Goal: Information Seeking & Learning: Find specific fact

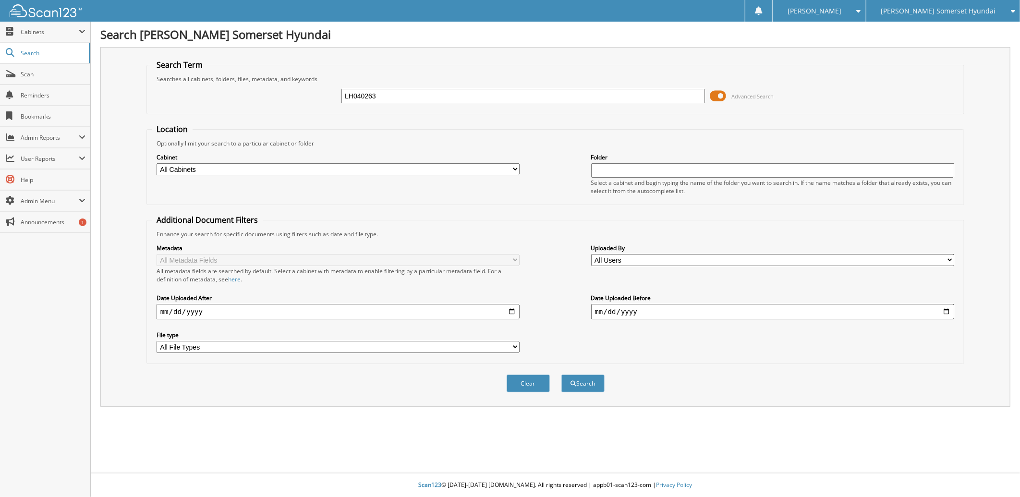
type input "LH040263"
click at [561, 374] on button "Search" at bounding box center [582, 383] width 43 height 18
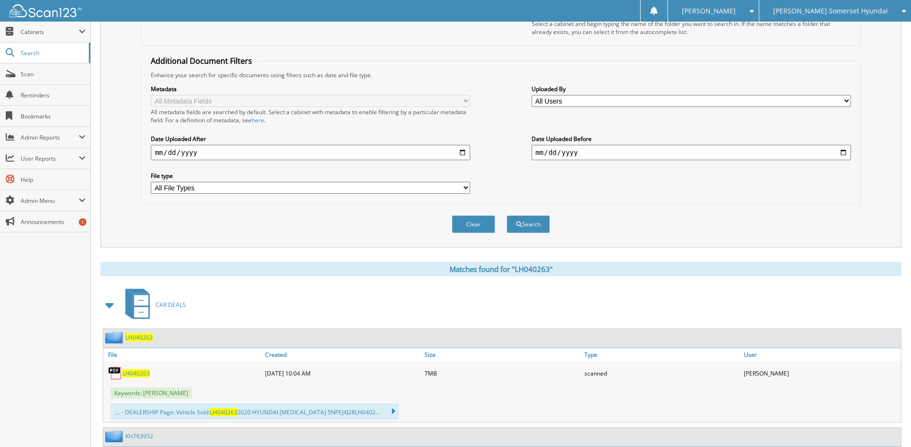
scroll to position [192, 0]
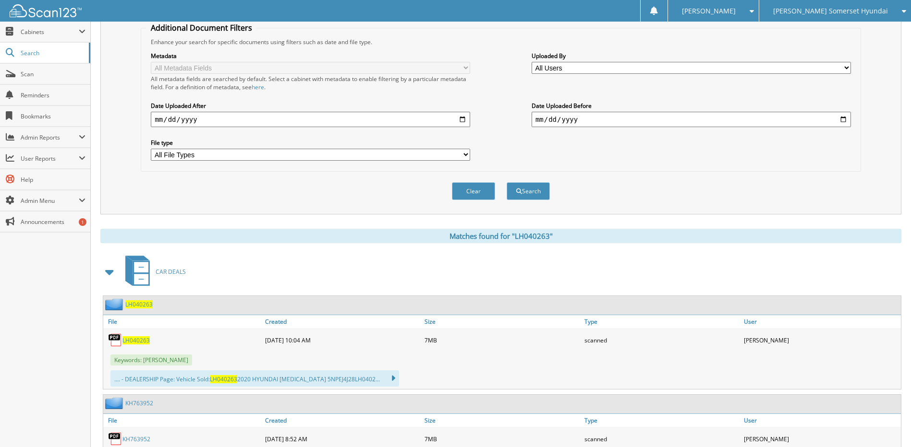
click at [141, 341] on span "LH040263" at bounding box center [135, 341] width 27 height 8
click at [40, 75] on span "Scan" at bounding box center [53, 74] width 65 height 8
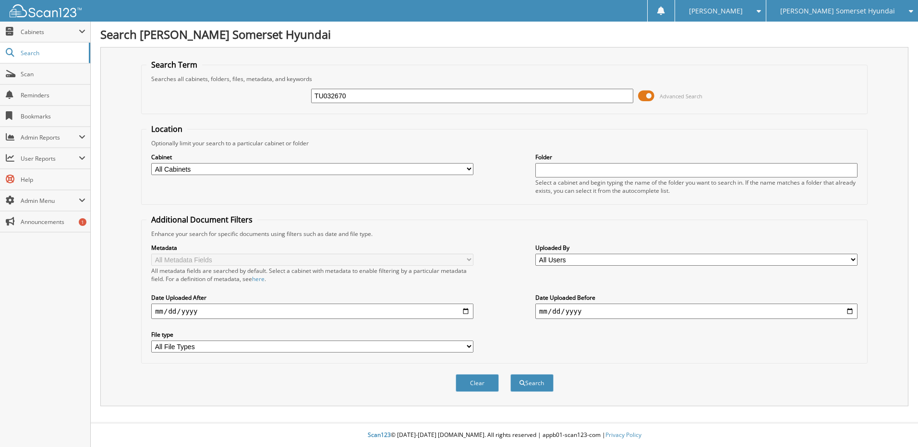
type input "TU032670"
click at [510, 374] on button "Search" at bounding box center [531, 383] width 43 height 18
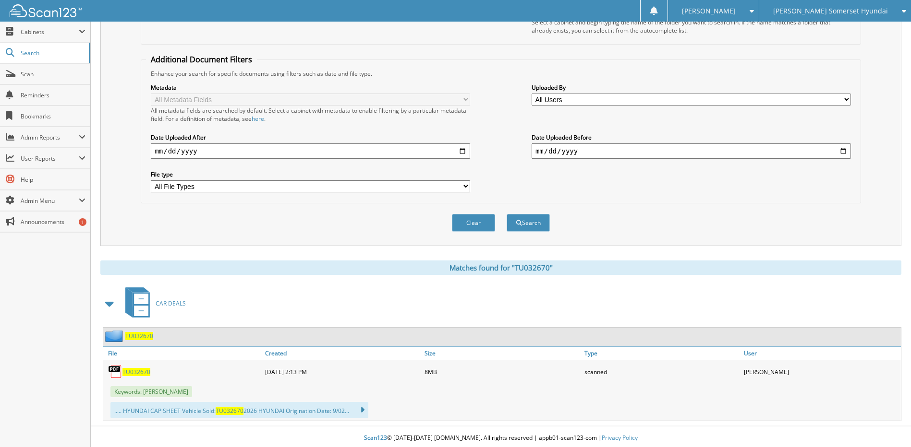
scroll to position [164, 0]
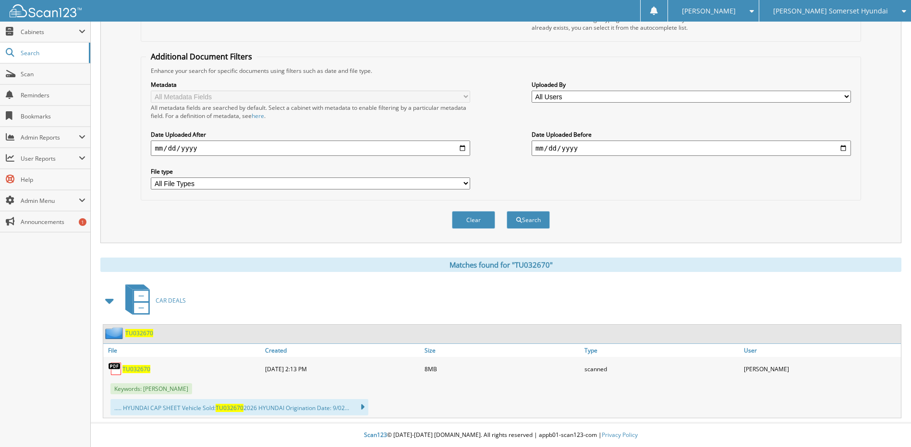
click at [131, 367] on span "TU032670" at bounding box center [136, 369] width 28 height 8
click at [133, 365] on link "TU032670" at bounding box center [136, 369] width 28 height 8
click at [46, 78] on span "Scan" at bounding box center [53, 74] width 65 height 8
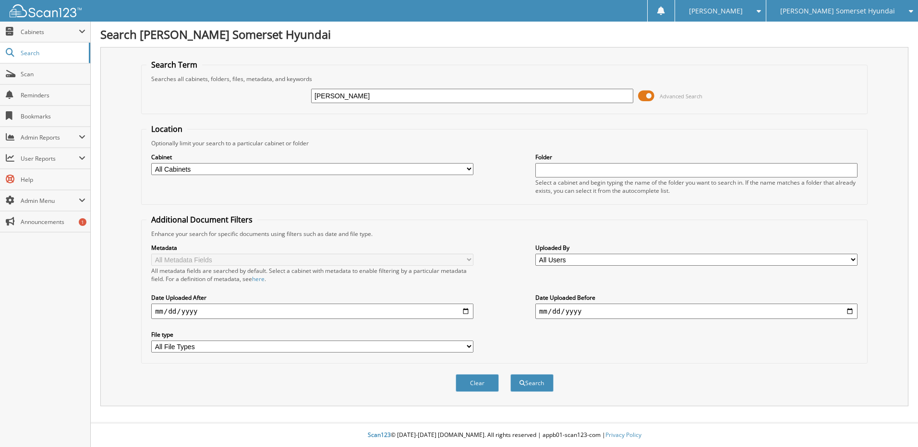
type input "[PERSON_NAME]"
click at [510, 374] on button "Search" at bounding box center [531, 383] width 43 height 18
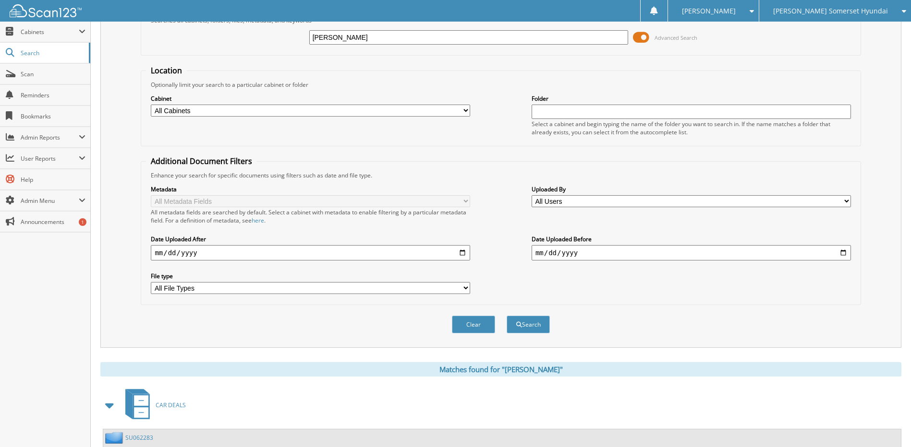
scroll to position [192, 0]
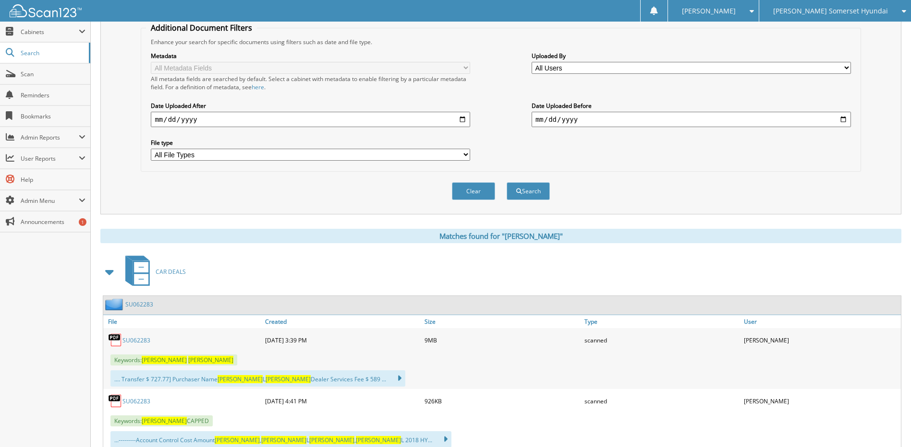
click at [141, 342] on link "SU062283" at bounding box center [136, 341] width 28 height 8
click at [42, 49] on span "Search" at bounding box center [52, 53] width 63 height 8
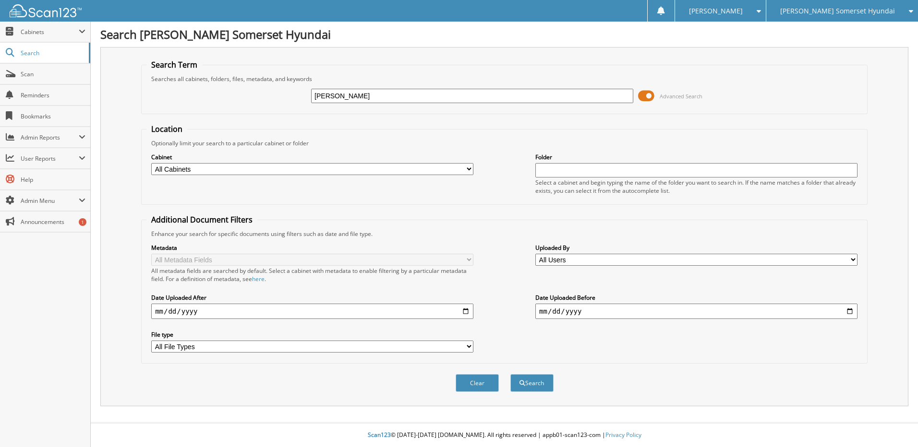
type input "NICHOLE MORROW"
click at [510, 374] on button "Search" at bounding box center [531, 383] width 43 height 18
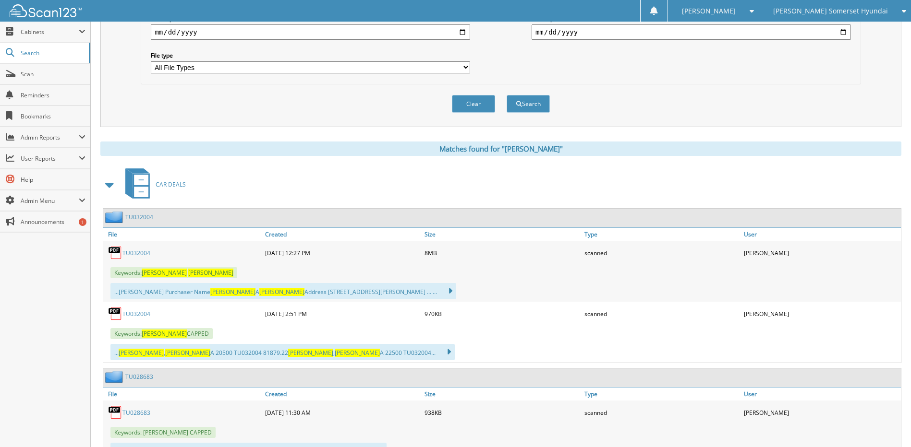
scroll to position [288, 0]
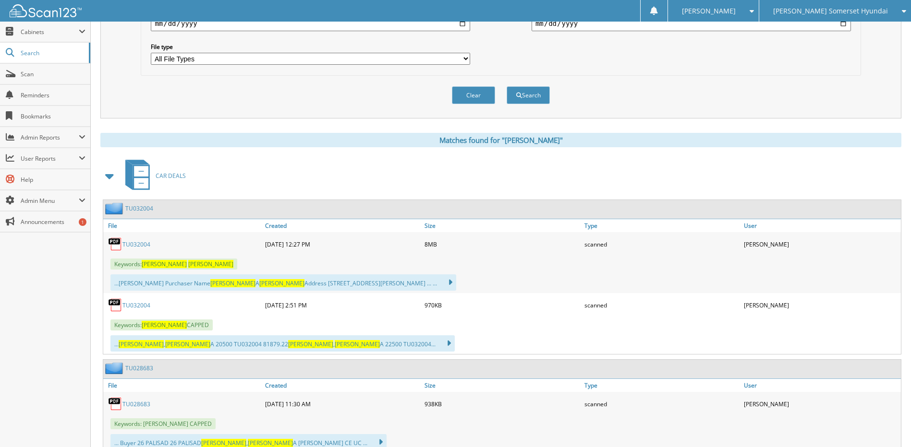
click at [134, 244] on link "TU032004" at bounding box center [136, 244] width 28 height 8
click at [54, 78] on link "Scan" at bounding box center [45, 74] width 90 height 21
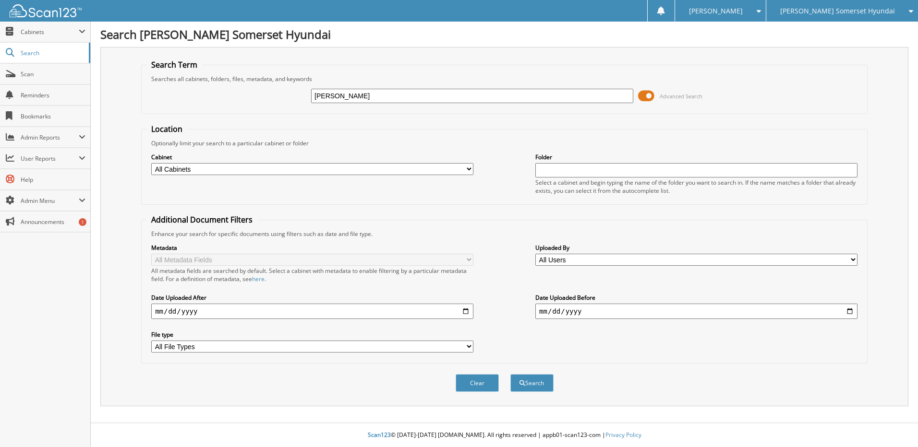
type input "[PERSON_NAME]"
click at [510, 374] on button "Search" at bounding box center [531, 383] width 43 height 18
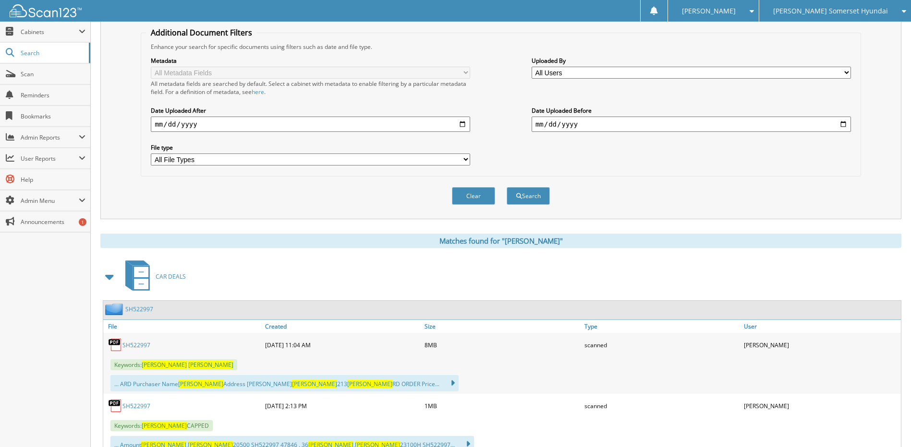
scroll to position [192, 0]
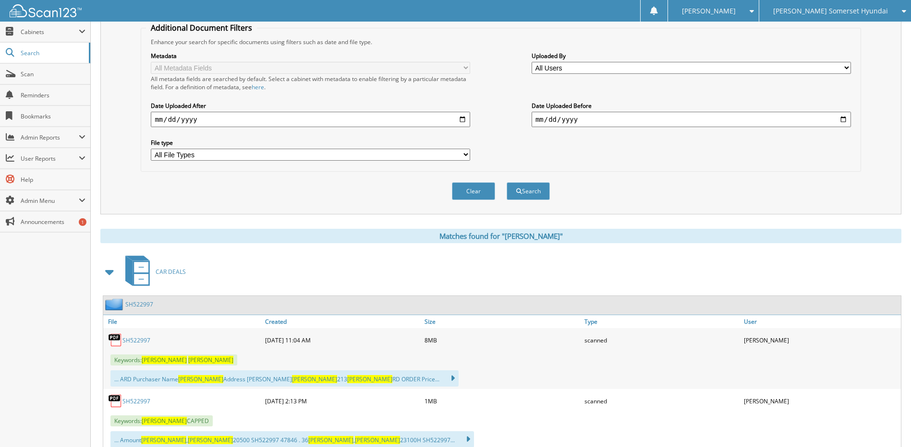
drag, startPoint x: 138, startPoint y: 340, endPoint x: 192, endPoint y: 306, distance: 63.3
click at [138, 340] on link "SH522997" at bounding box center [136, 341] width 28 height 8
click at [137, 342] on link "SH522997" at bounding box center [136, 341] width 28 height 8
click at [56, 55] on span "Search" at bounding box center [52, 53] width 63 height 8
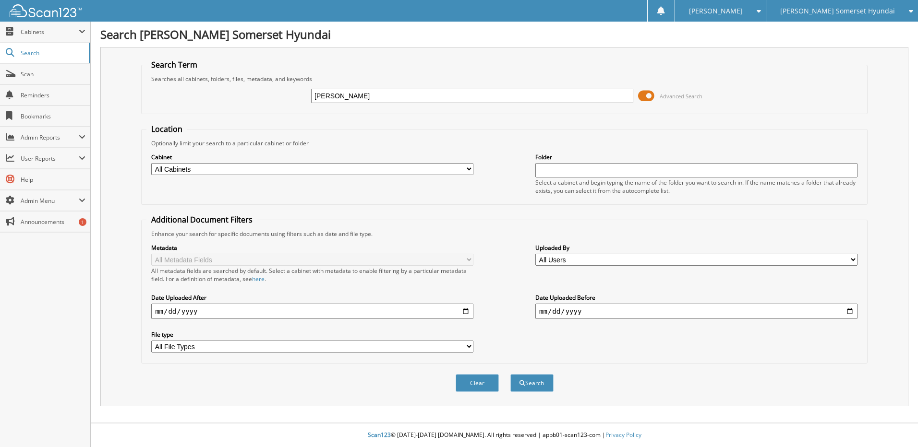
type input "[PERSON_NAME]"
click at [510, 374] on button "Search" at bounding box center [531, 383] width 43 height 18
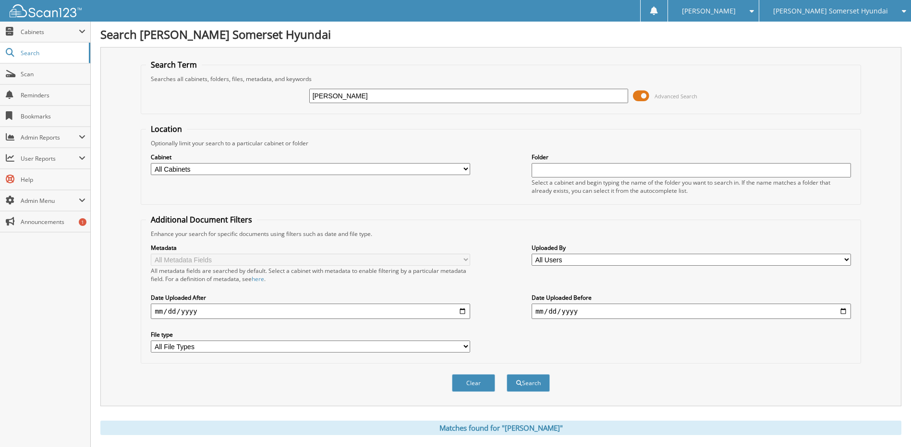
scroll to position [240, 0]
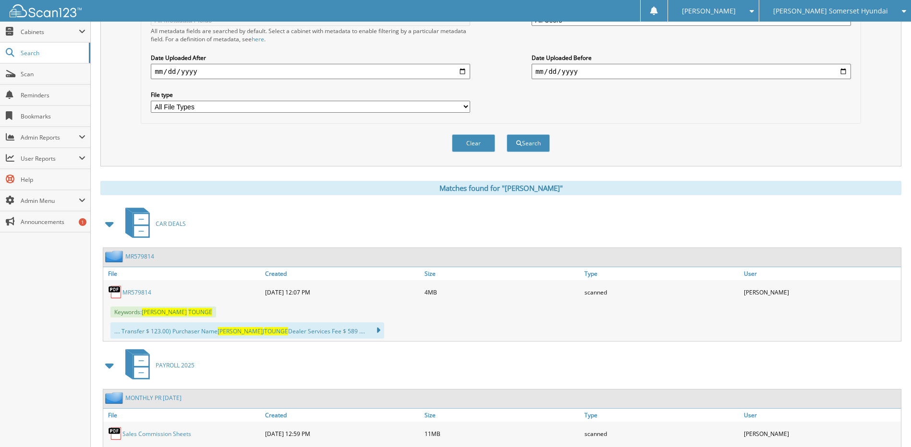
drag, startPoint x: 145, startPoint y: 288, endPoint x: 126, endPoint y: 294, distance: 20.3
click at [144, 288] on div "MR579814" at bounding box center [182, 292] width 159 height 19
click at [126, 294] on link "MR579814" at bounding box center [136, 292] width 29 height 8
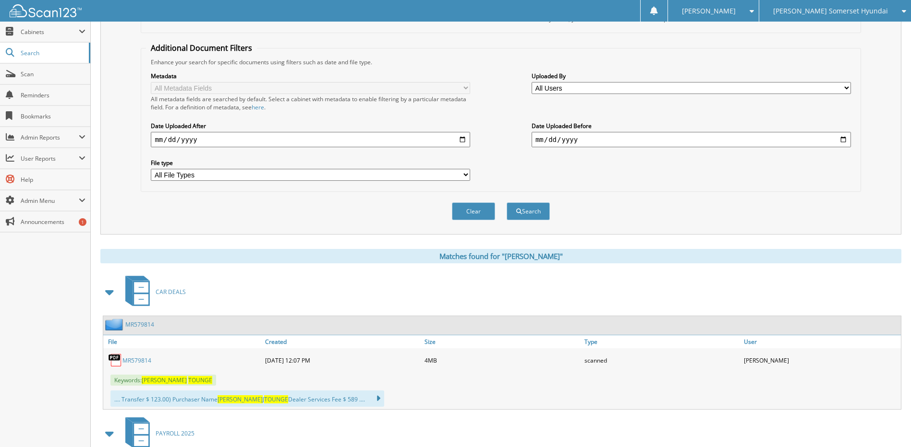
scroll to position [0, 0]
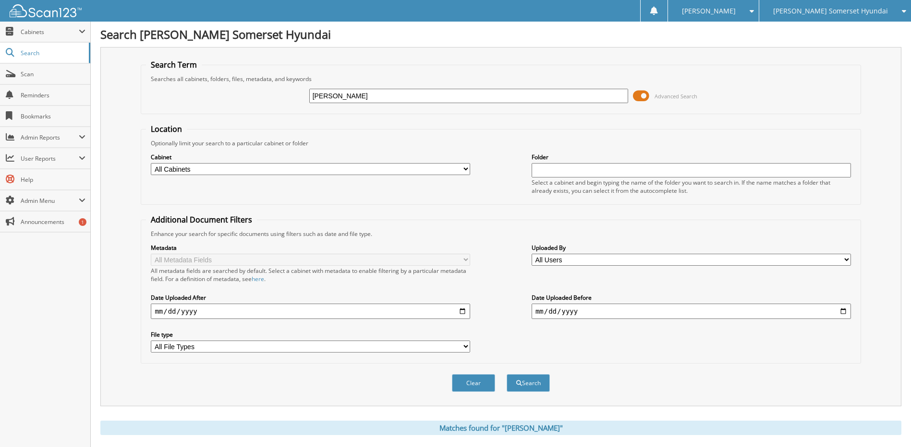
drag, startPoint x: 306, startPoint y: 97, endPoint x: 95, endPoint y: 99, distance: 211.7
click at [96, 99] on div "Search [PERSON_NAME] Somerset Hyundai Search Term Searches all cabinets, folder…" at bounding box center [501, 368] width 820 height 736
type input "E"
type input "[PERSON_NAME]"
click at [506, 374] on button "Search" at bounding box center [527, 383] width 43 height 18
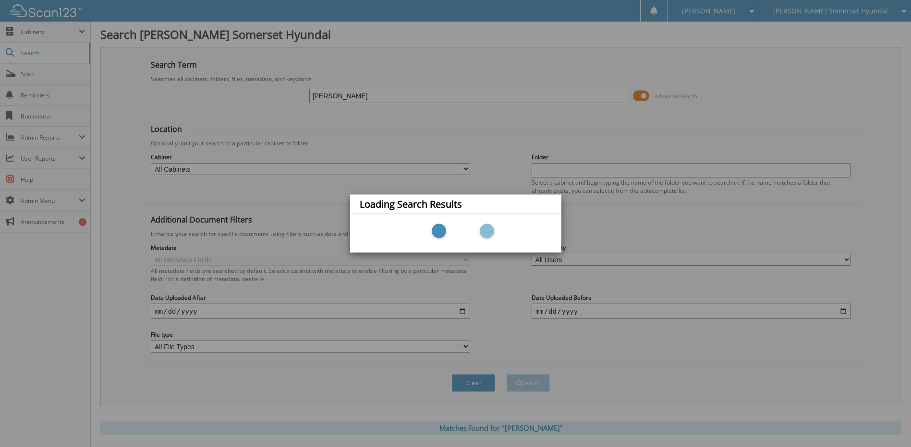
scroll to position [163, 0]
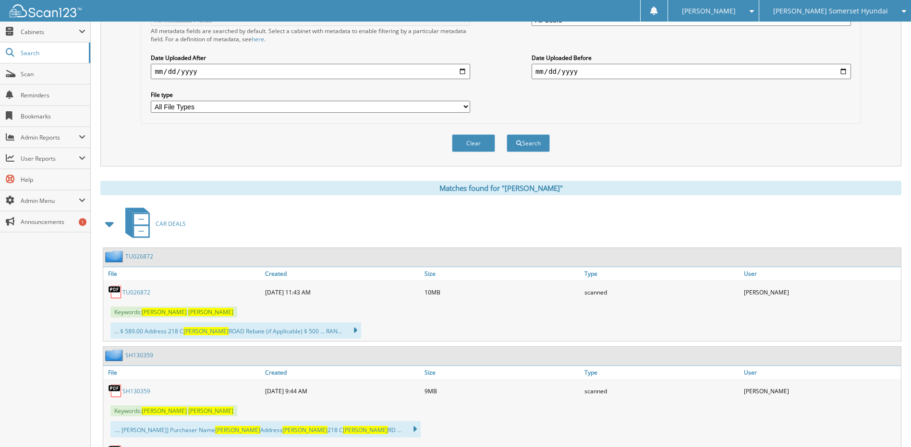
click at [135, 294] on link "TU026872" at bounding box center [136, 292] width 28 height 8
click at [19, 68] on link "Scan" at bounding box center [45, 74] width 90 height 21
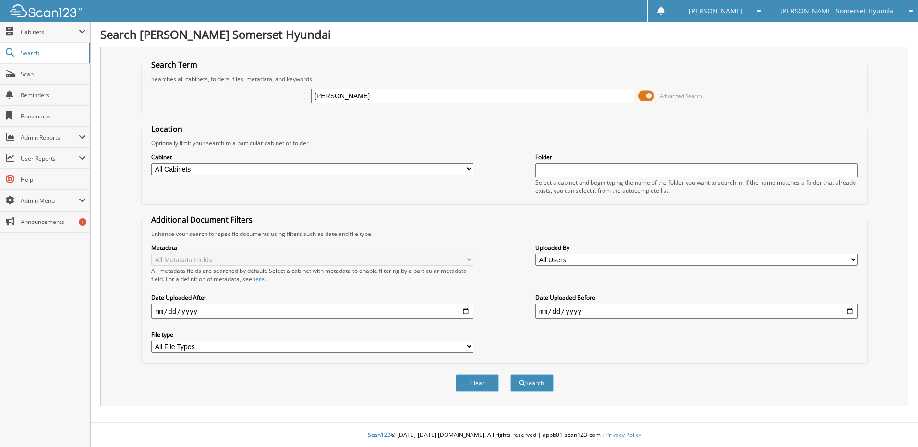
type input "[PERSON_NAME]"
click at [510, 374] on button "Search" at bounding box center [531, 383] width 43 height 18
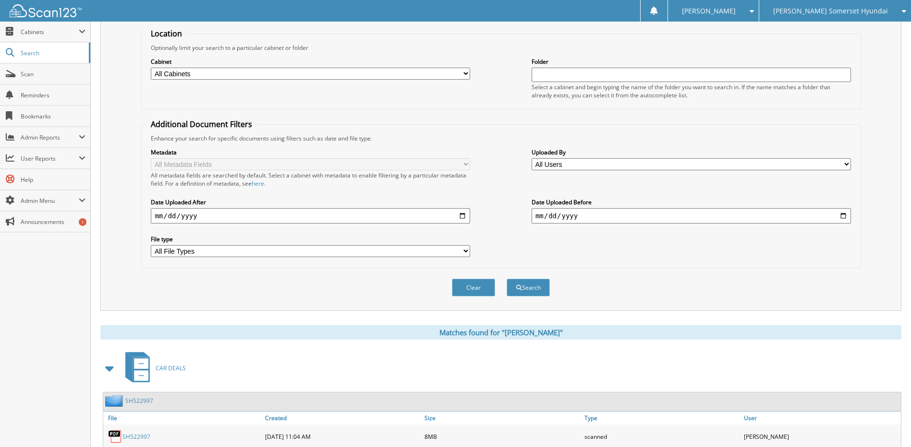
scroll to position [288, 0]
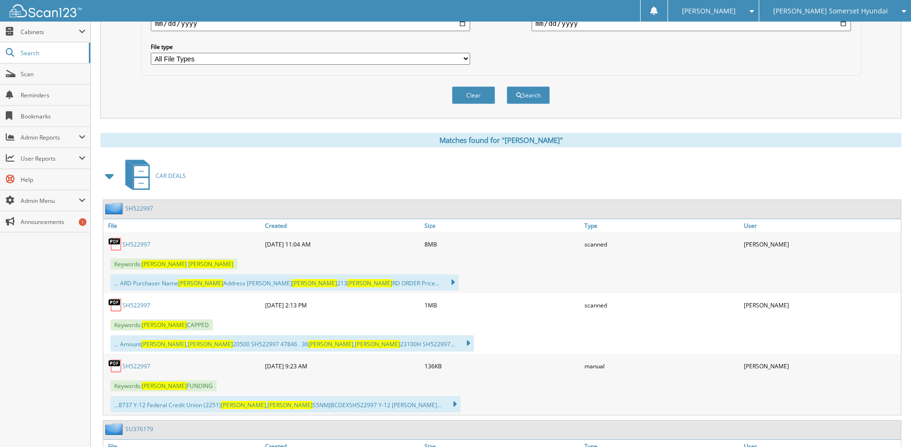
click at [131, 243] on link "SH522997" at bounding box center [136, 244] width 28 height 8
click at [59, 60] on link "Search" at bounding box center [45, 53] width 90 height 21
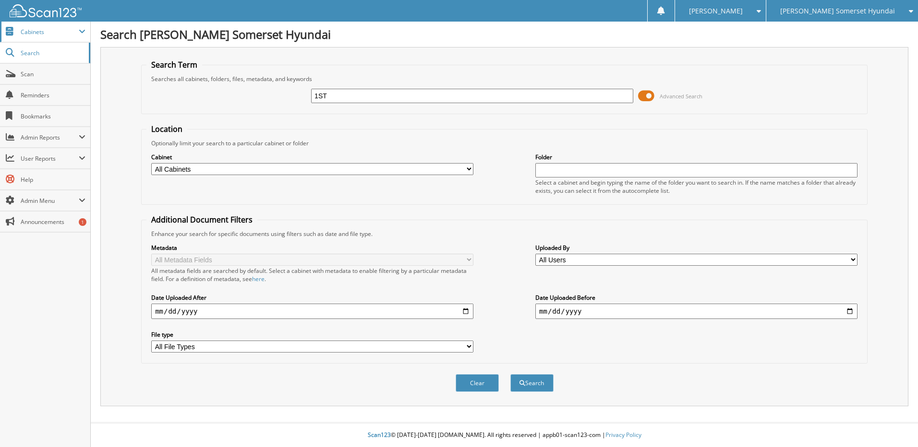
type input "1ST"
drag, startPoint x: 43, startPoint y: 33, endPoint x: 43, endPoint y: 48, distance: 14.9
click at [43, 34] on span "Cabinets" at bounding box center [50, 32] width 58 height 8
click at [43, 48] on link "This Company" at bounding box center [45, 52] width 90 height 21
type input "PH521134"
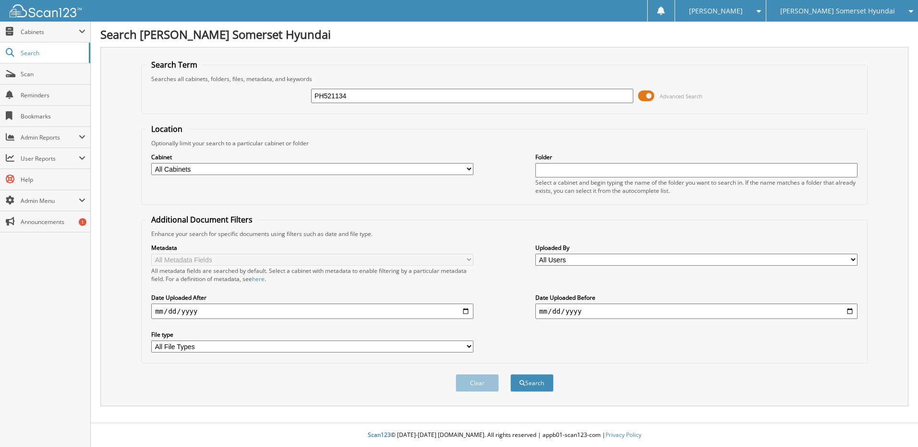
click at [510, 374] on button "Search" at bounding box center [531, 383] width 43 height 18
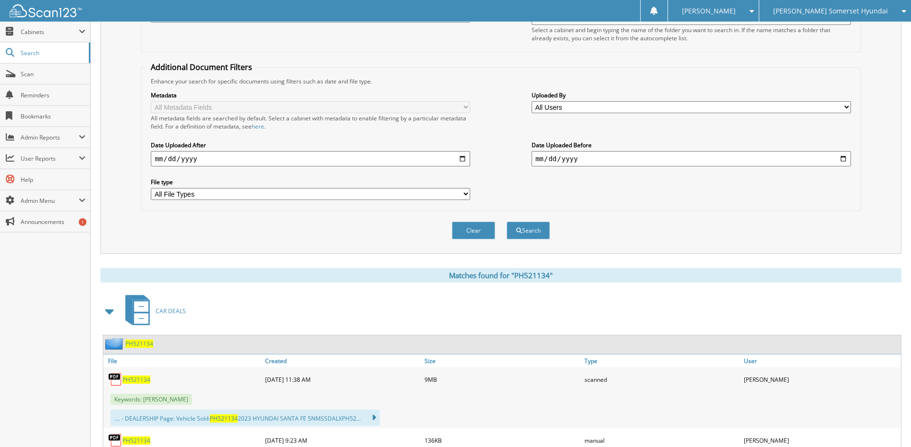
scroll to position [192, 0]
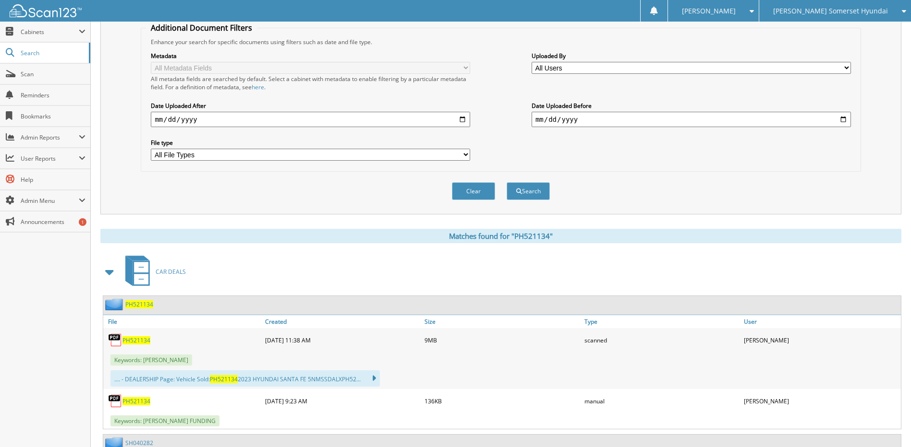
click at [140, 340] on span "PH521134" at bounding box center [136, 341] width 28 height 8
click at [33, 75] on span "Scan" at bounding box center [53, 74] width 65 height 8
